Goal: Task Accomplishment & Management: Use online tool/utility

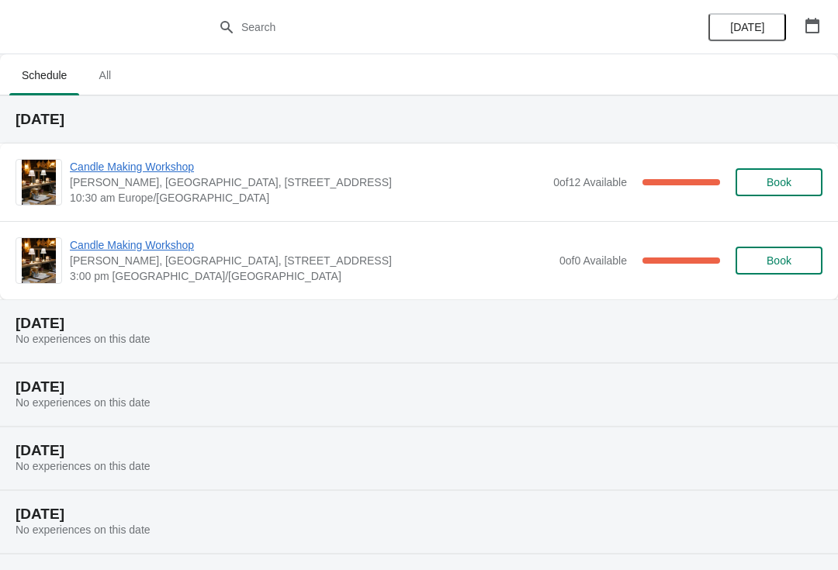
click at [381, 192] on span "10:30 am Europe/[GEOGRAPHIC_DATA]" at bounding box center [308, 198] width 476 height 16
click at [118, 170] on span "Candle Making Workshop" at bounding box center [308, 167] width 476 height 16
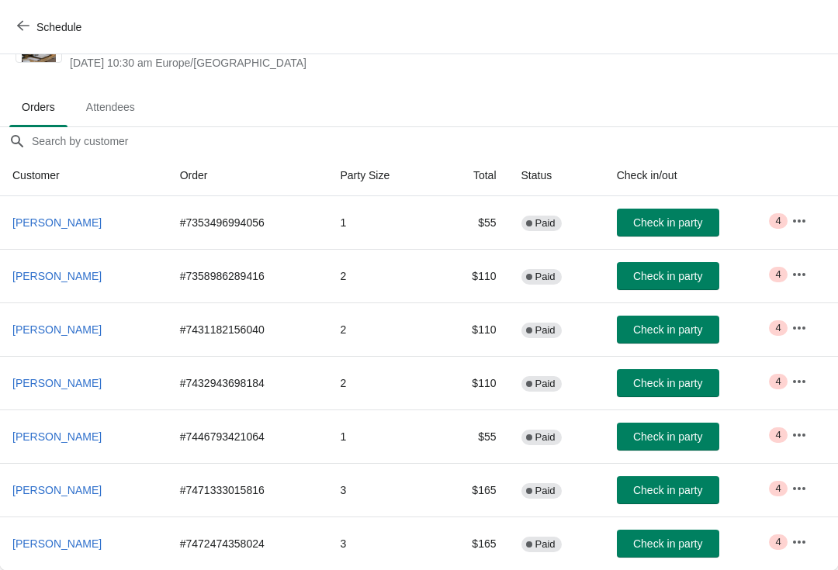
scroll to position [61, 0]
click at [691, 544] on span "Check in party" at bounding box center [667, 544] width 69 height 12
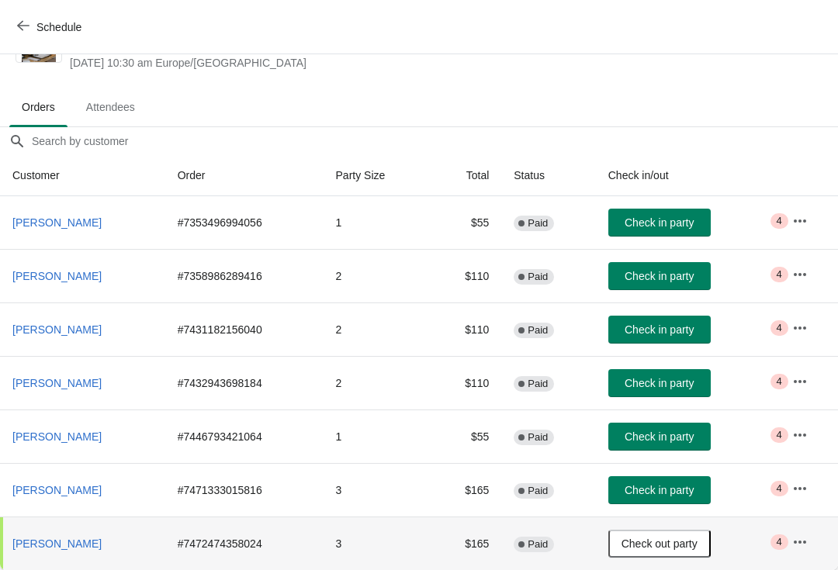
click at [693, 435] on span "Check in party" at bounding box center [659, 437] width 69 height 12
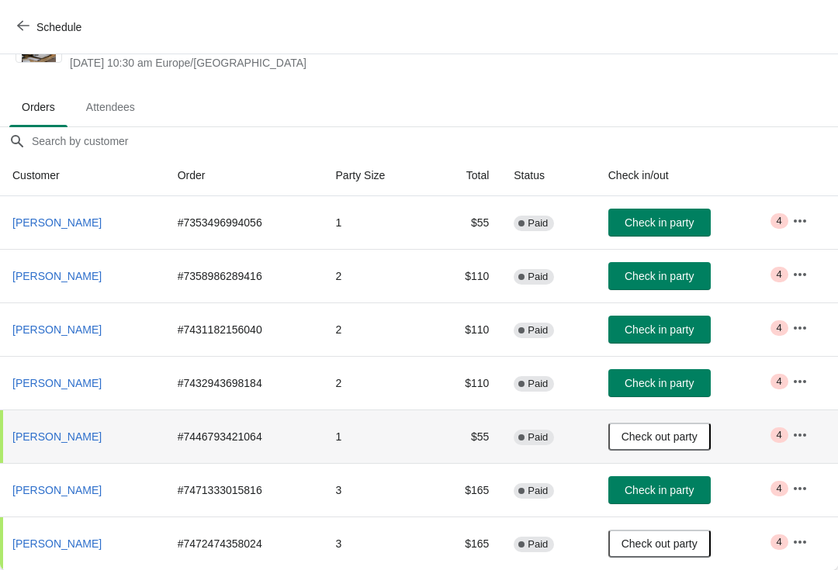
click at [698, 436] on span "Check out party" at bounding box center [660, 437] width 76 height 12
click at [694, 432] on span "Check in party" at bounding box center [659, 437] width 69 height 12
click at [800, 435] on icon "button" at bounding box center [800, 435] width 12 height 3
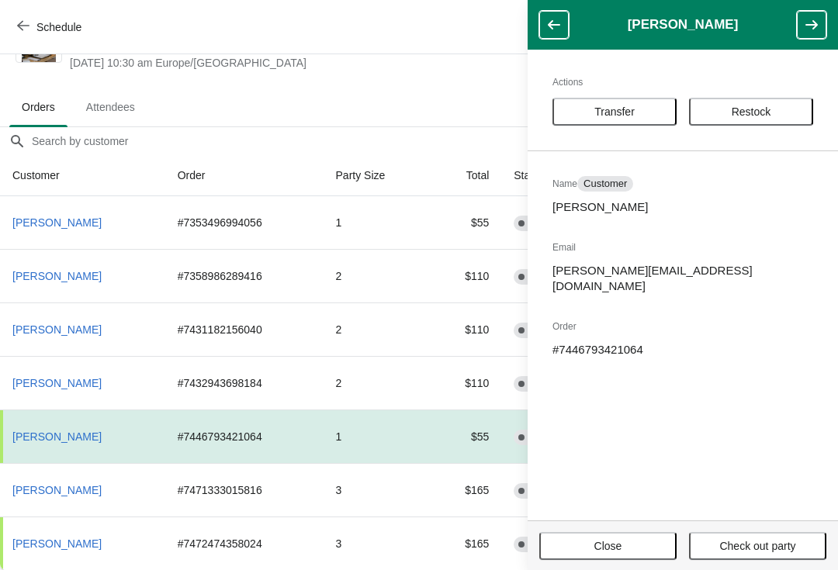
click at [255, 438] on td "# 7446793421064" at bounding box center [244, 437] width 158 height 54
click at [109, 103] on span "Attendees" at bounding box center [111, 107] width 74 height 28
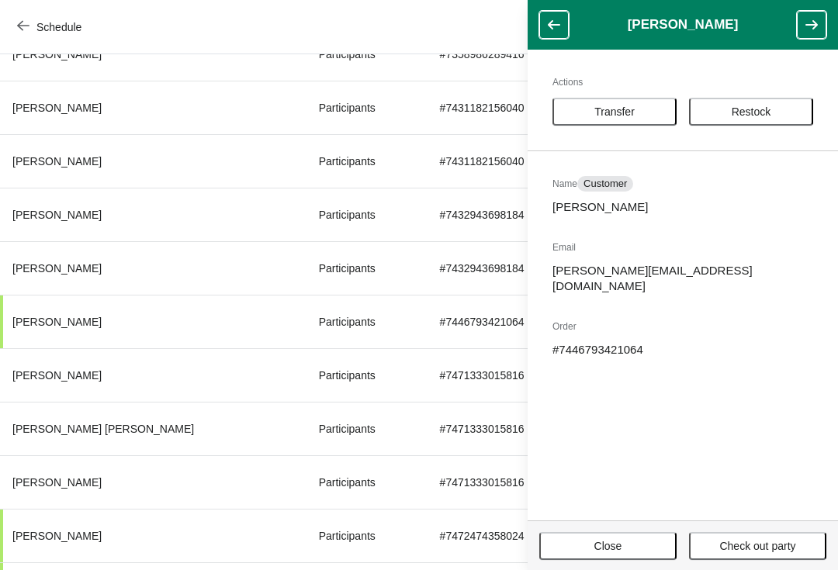
scroll to position [310, 0]
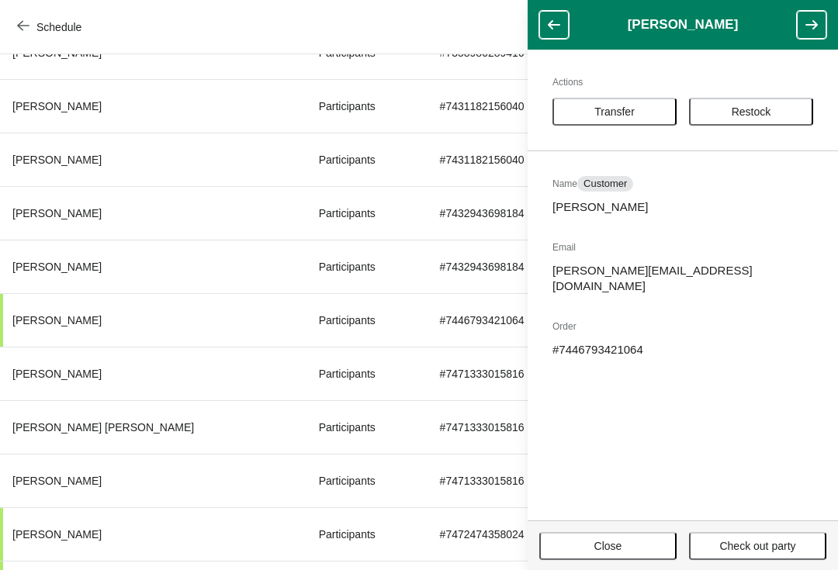
click at [111, 312] on th "[PERSON_NAME]" at bounding box center [153, 320] width 307 height 54
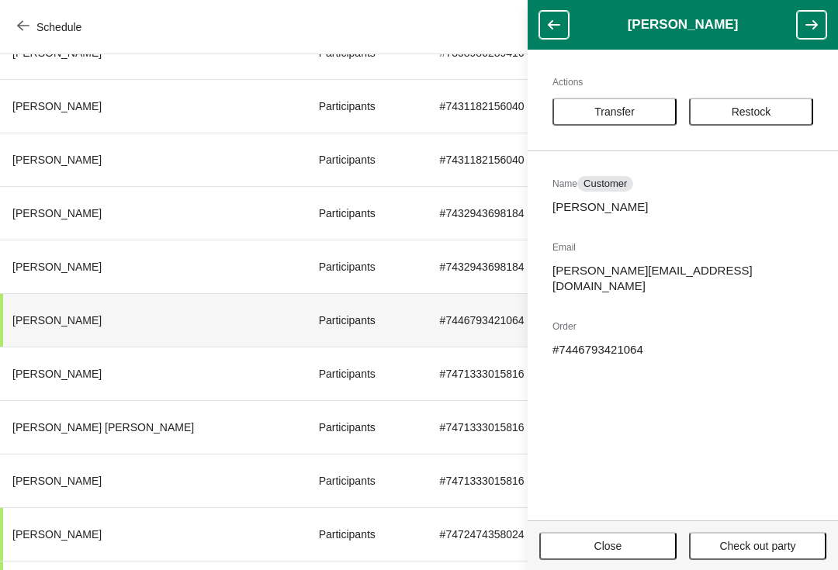
click at [639, 539] on button "Close" at bounding box center [607, 546] width 137 height 28
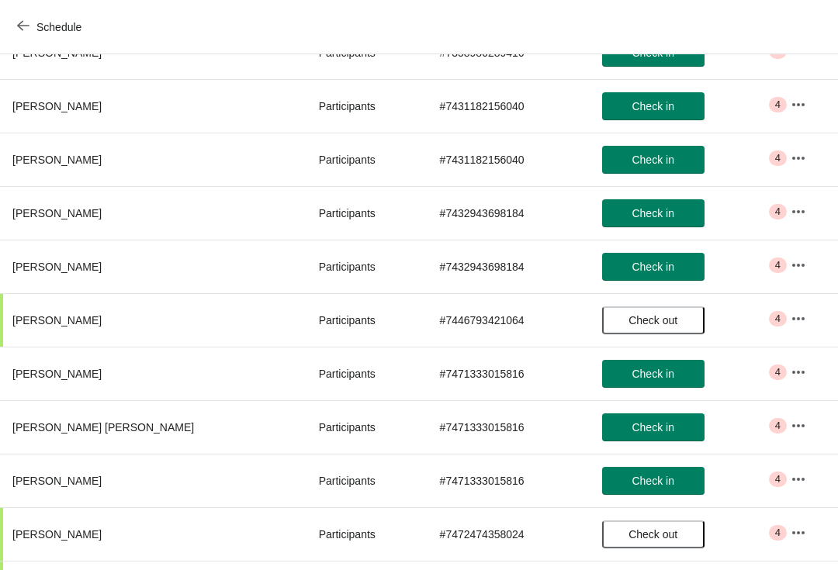
click at [785, 323] on button "button" at bounding box center [799, 319] width 28 height 28
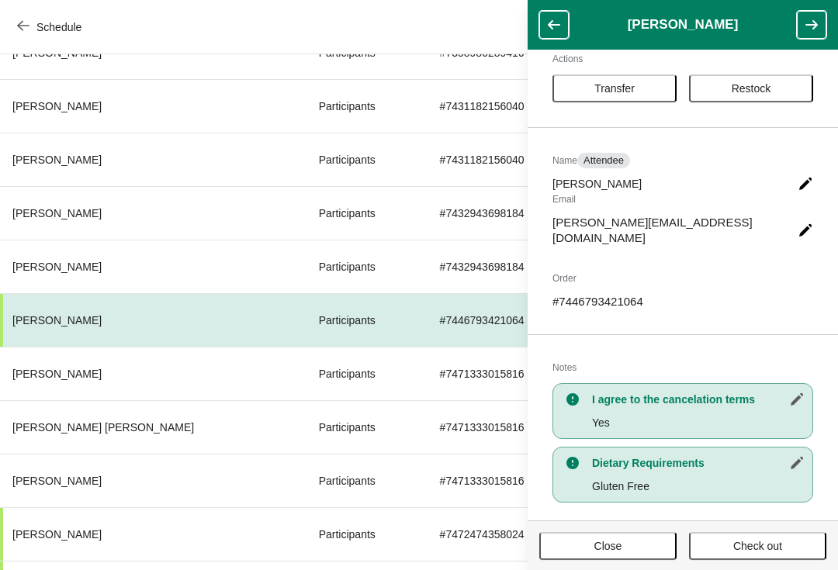
scroll to position [23, 0]
click at [168, 29] on div "Schedule" at bounding box center [419, 27] width 838 height 54
click at [18, 38] on button "Schedule" at bounding box center [51, 27] width 86 height 28
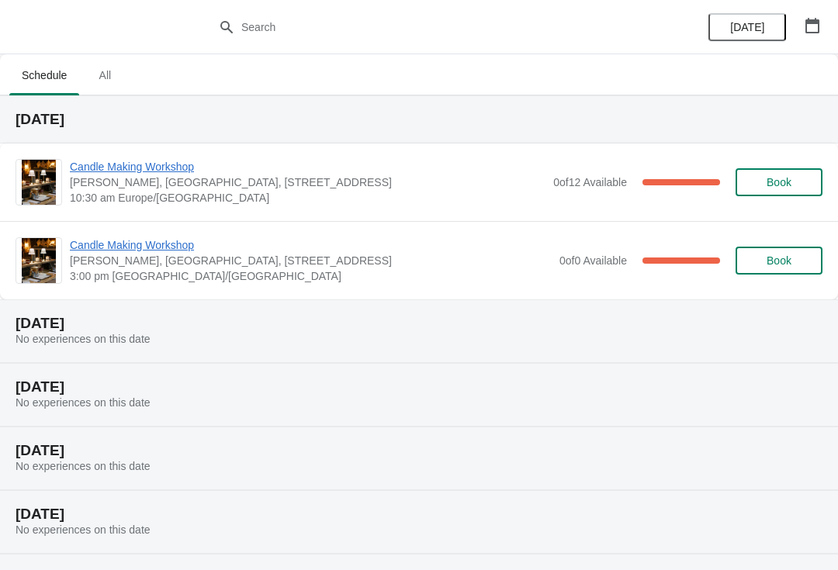
click at [785, 173] on button "Book" at bounding box center [779, 182] width 87 height 28
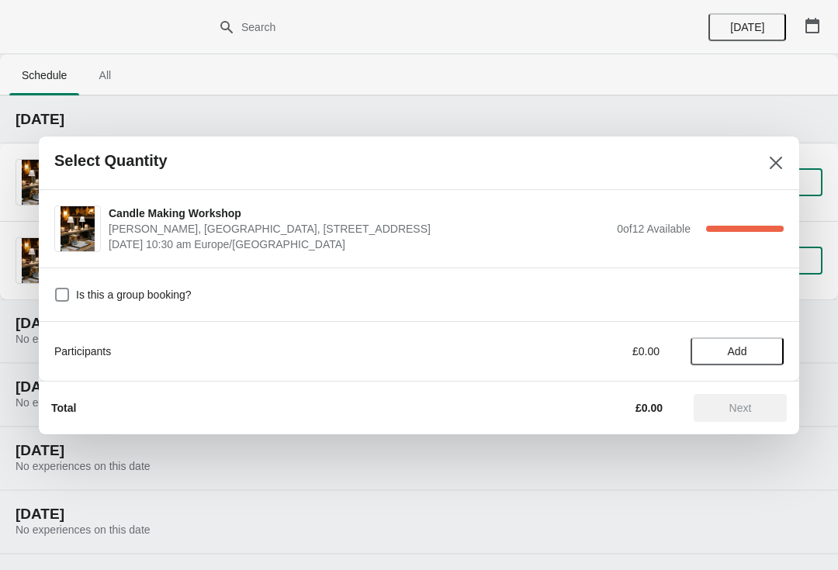
click at [776, 159] on icon "Close" at bounding box center [776, 163] width 16 height 16
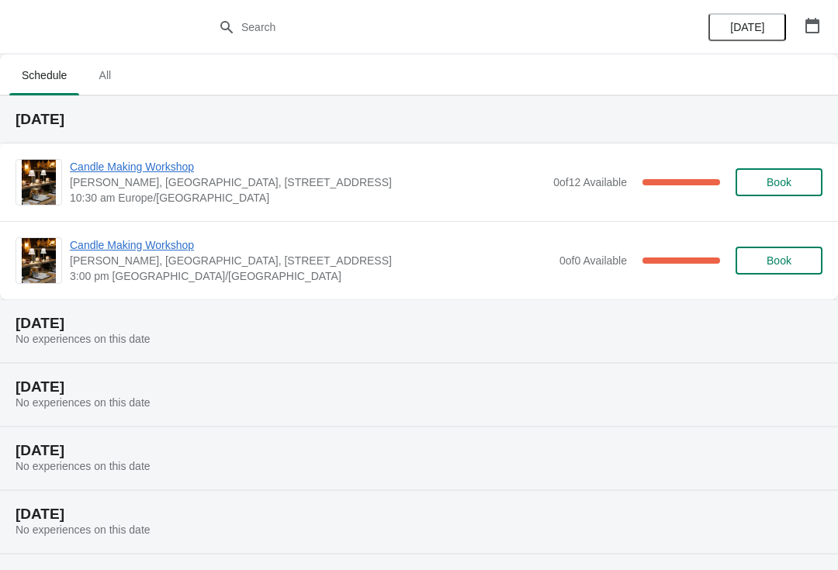
click at [586, 172] on div "0 of 12 Available 100 %" at bounding box center [636, 182] width 167 height 28
click at [157, 172] on span "Candle Making Workshop" at bounding box center [308, 167] width 476 height 16
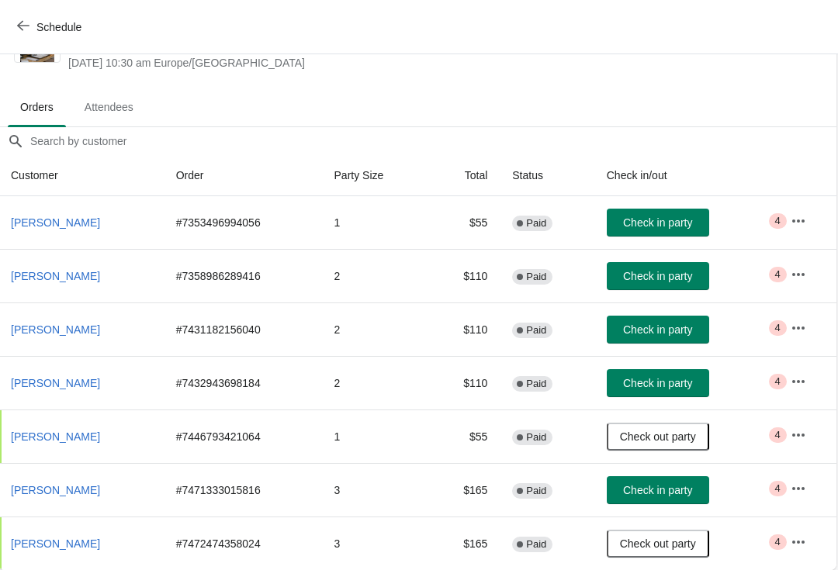
scroll to position [61, 1]
click at [692, 277] on span "Check in party" at bounding box center [658, 276] width 69 height 12
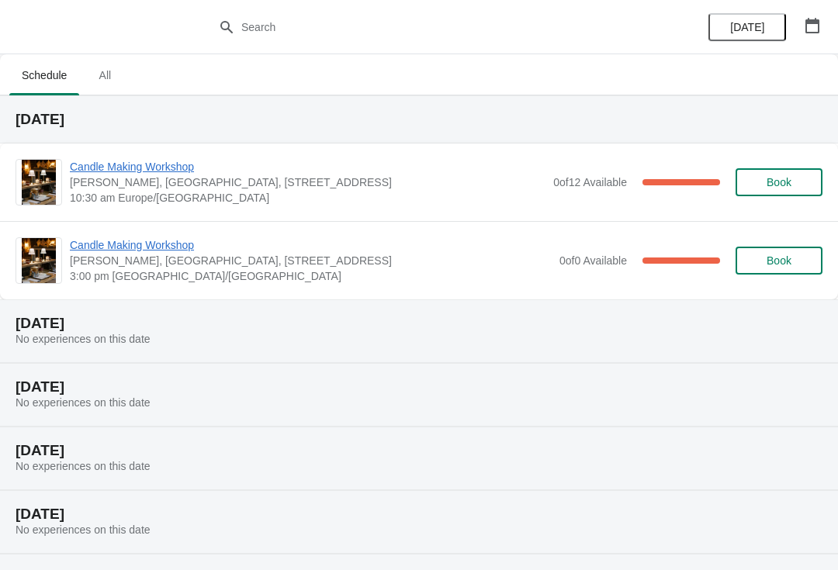
click at [137, 171] on span "Candle Making Workshop" at bounding box center [308, 167] width 476 height 16
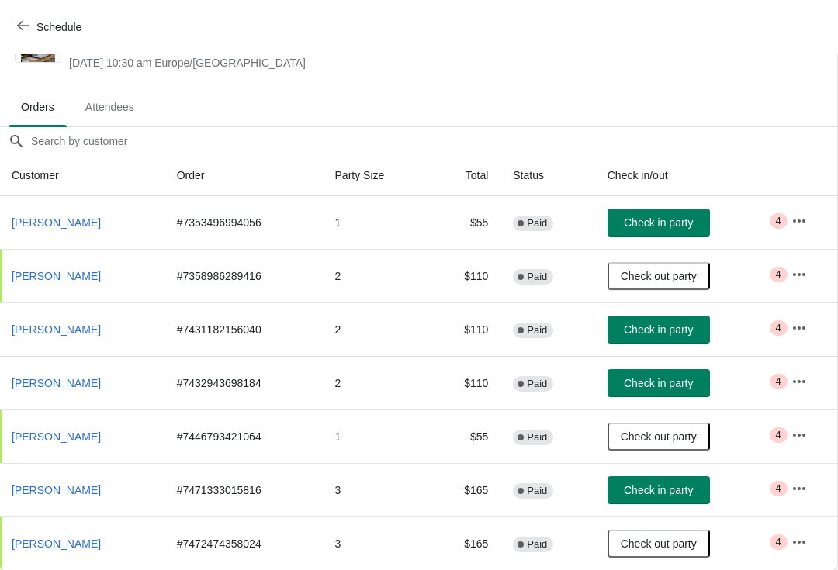
scroll to position [61, 1]
click at [653, 223] on span "Check in party" at bounding box center [658, 223] width 69 height 12
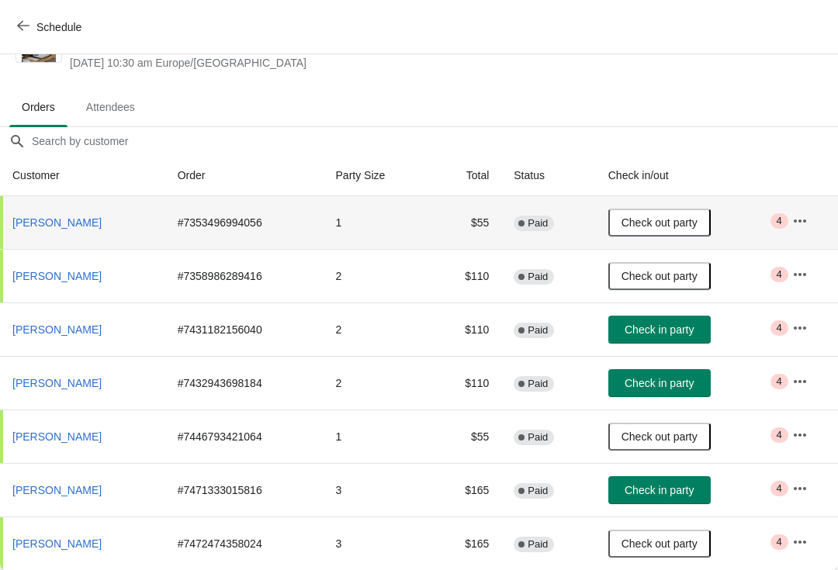
scroll to position [61, 0]
click at [694, 390] on span "Check in party" at bounding box center [659, 383] width 69 height 12
